Goal: Task Accomplishment & Management: Manage account settings

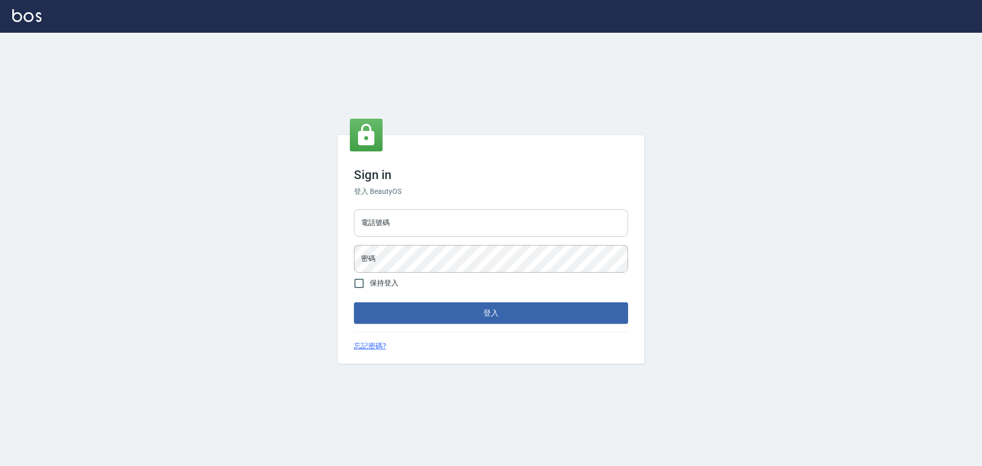
click at [456, 221] on input "電話號碼" at bounding box center [491, 223] width 274 height 28
type input "0922982220"
click at [354, 302] on button "登入" at bounding box center [491, 312] width 274 height 21
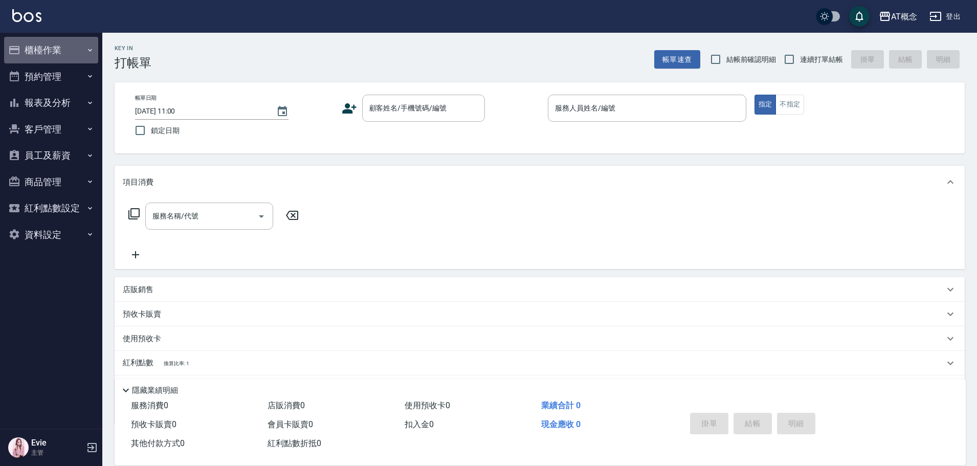
click at [28, 52] on button "櫃檯作業" at bounding box center [51, 50] width 94 height 27
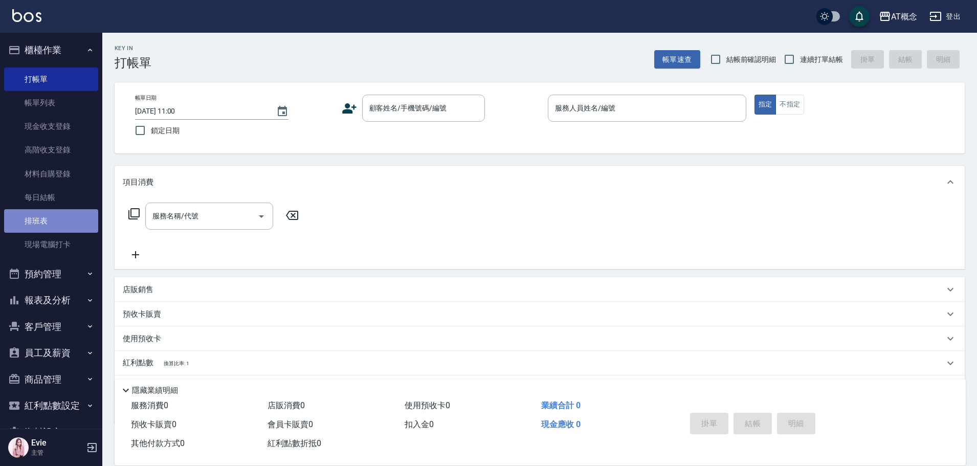
click at [54, 217] on link "排班表" at bounding box center [51, 221] width 94 height 24
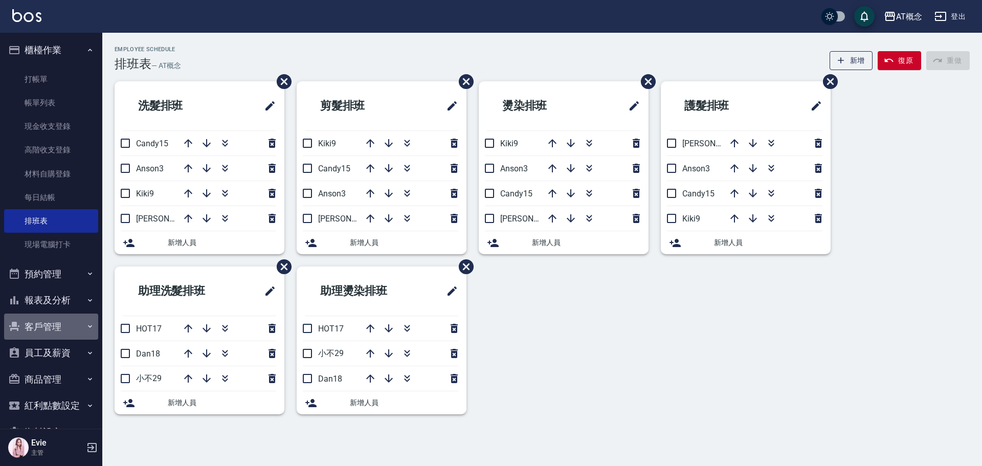
click at [57, 326] on button "客戶管理" at bounding box center [51, 326] width 94 height 27
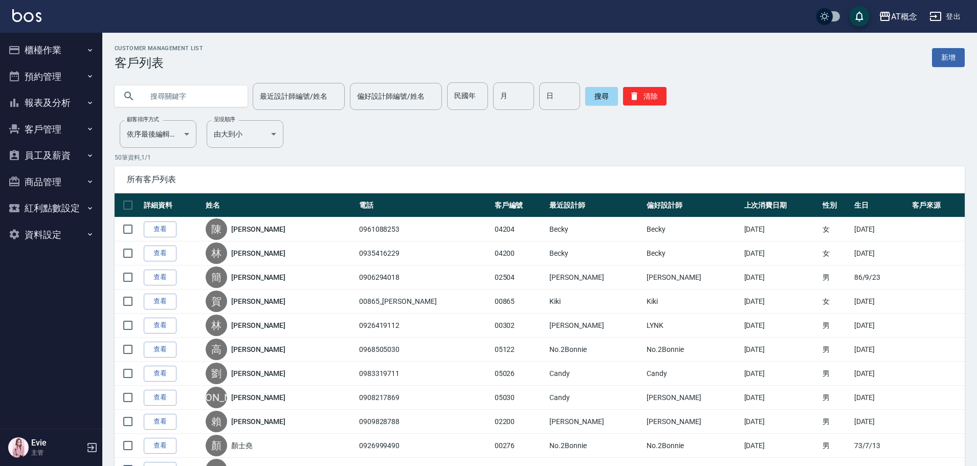
drag, startPoint x: 190, startPoint y: 100, endPoint x: 188, endPoint y: 94, distance: 7.1
click at [189, 99] on input "text" at bounding box center [191, 96] width 96 height 28
type input "r"
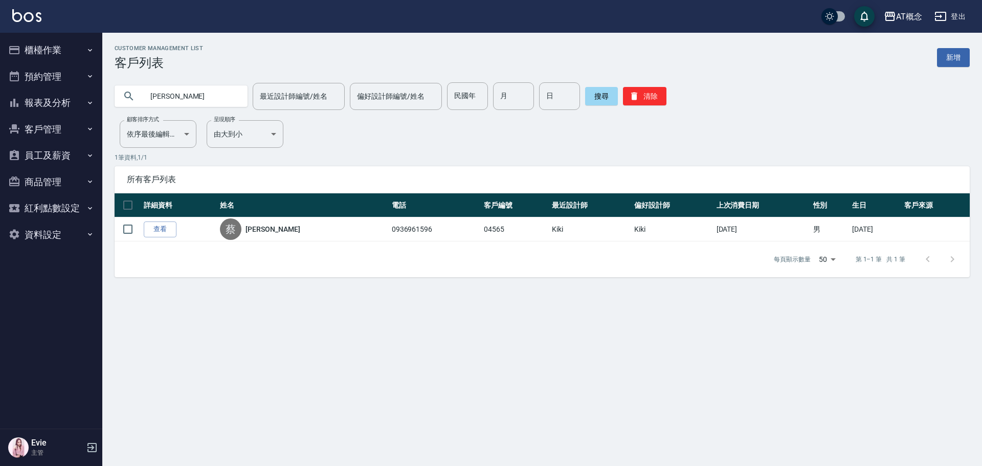
type input "蔡"
type input "[PERSON_NAME]"
